Goal: Transaction & Acquisition: Purchase product/service

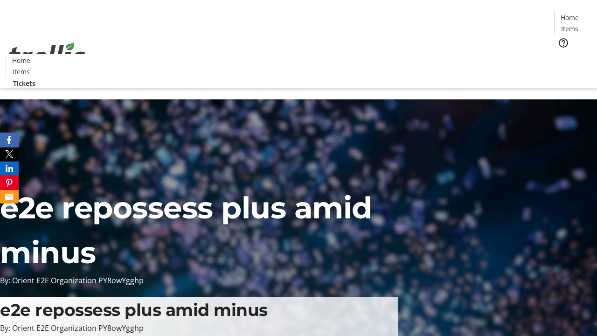
click at [562, 54] on span "Tickets" at bounding box center [573, 59] width 22 height 10
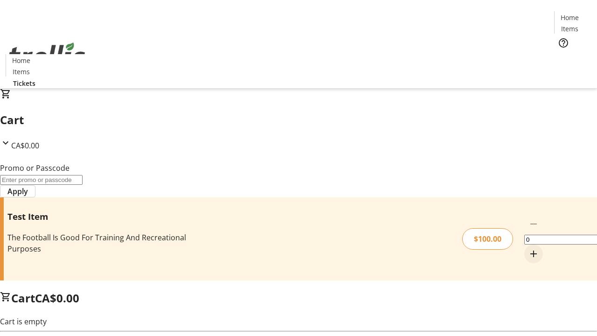
click at [528, 248] on mat-icon "Increment by one" at bounding box center [533, 253] width 11 height 11
type input "1"
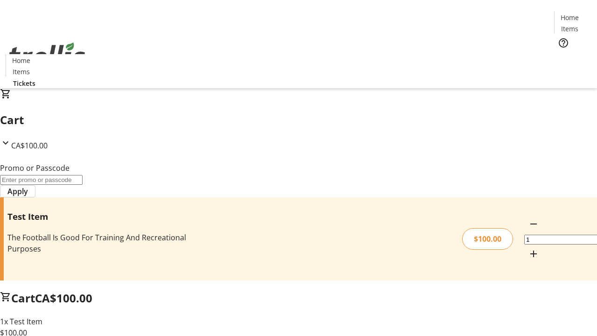
type input "FLAT"
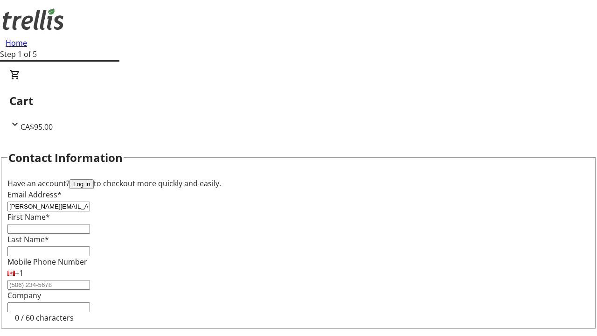
type input "[PERSON_NAME][EMAIL_ADDRESS][DOMAIN_NAME]"
type input "[PERSON_NAME]"
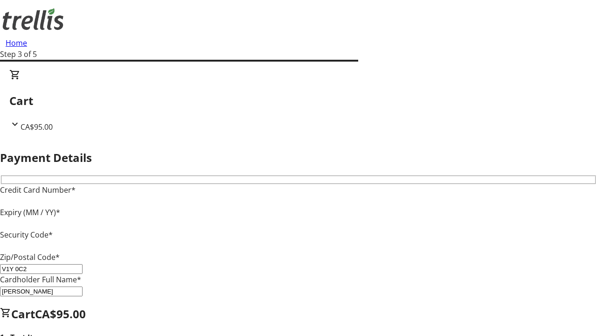
type input "V1Y 0C2"
